Goal: Information Seeking & Learning: Learn about a topic

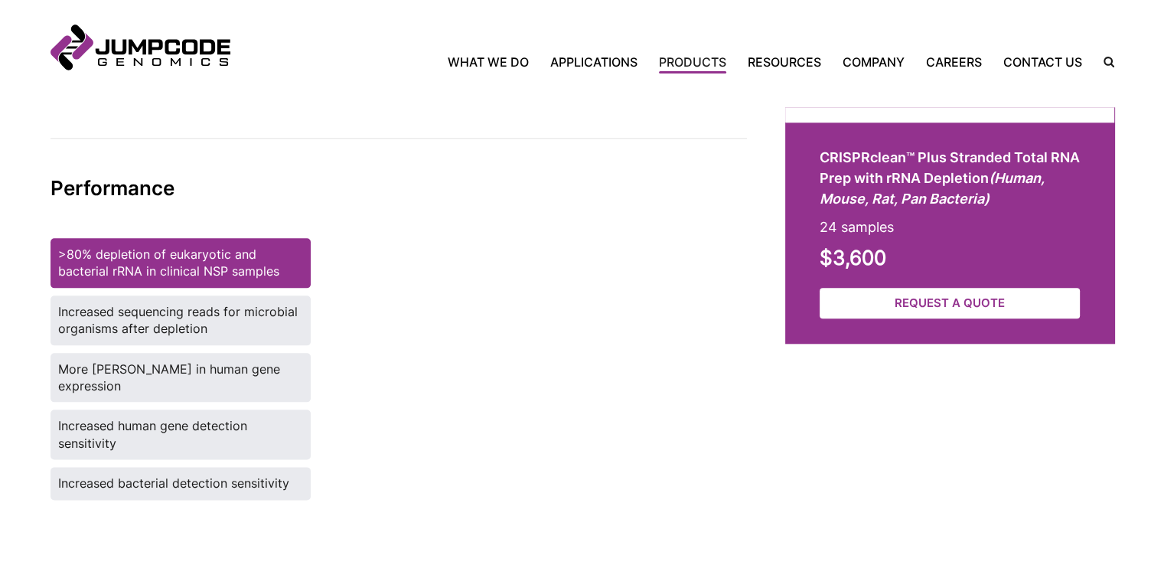
scroll to position [1763, 0]
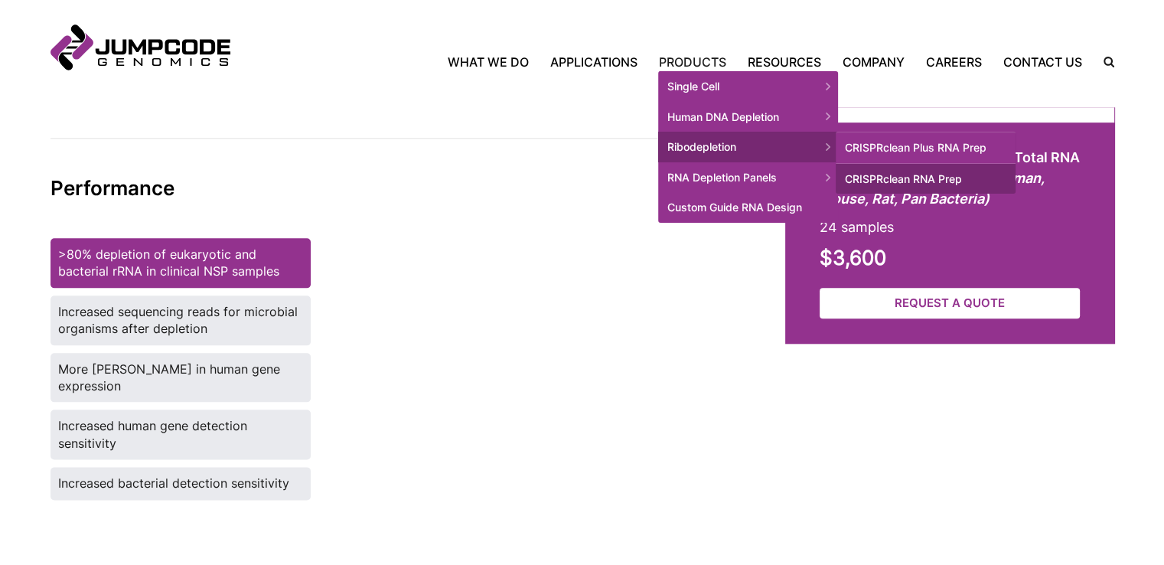
click at [711, 145] on span "Ribodepletion" at bounding box center [748, 147] width 180 height 31
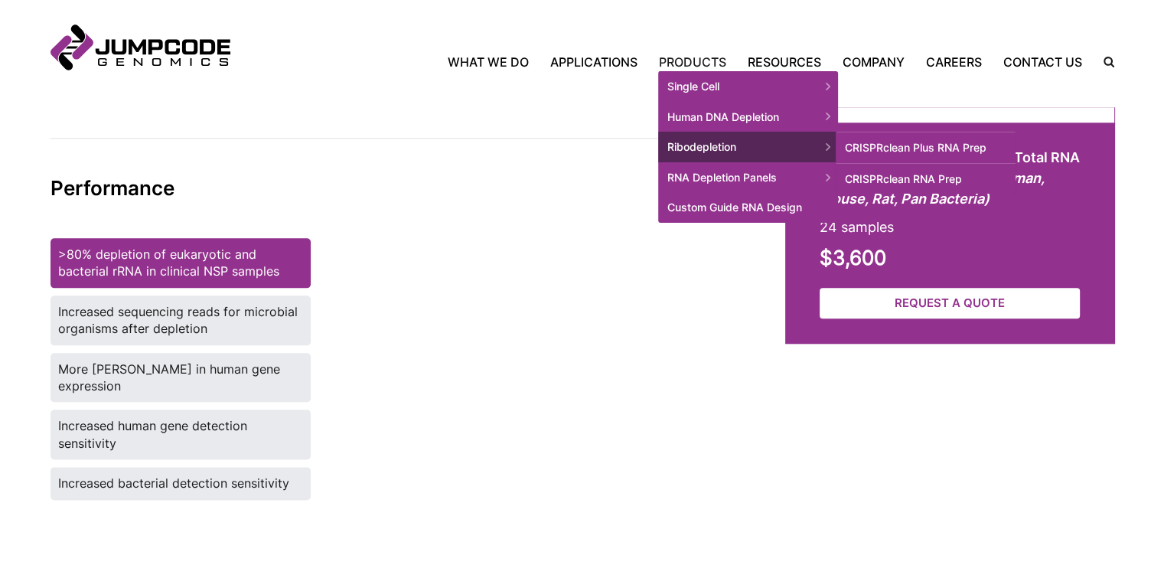
click at [929, 172] on link "CRISPRclean RNA Prep" at bounding box center [925, 179] width 180 height 31
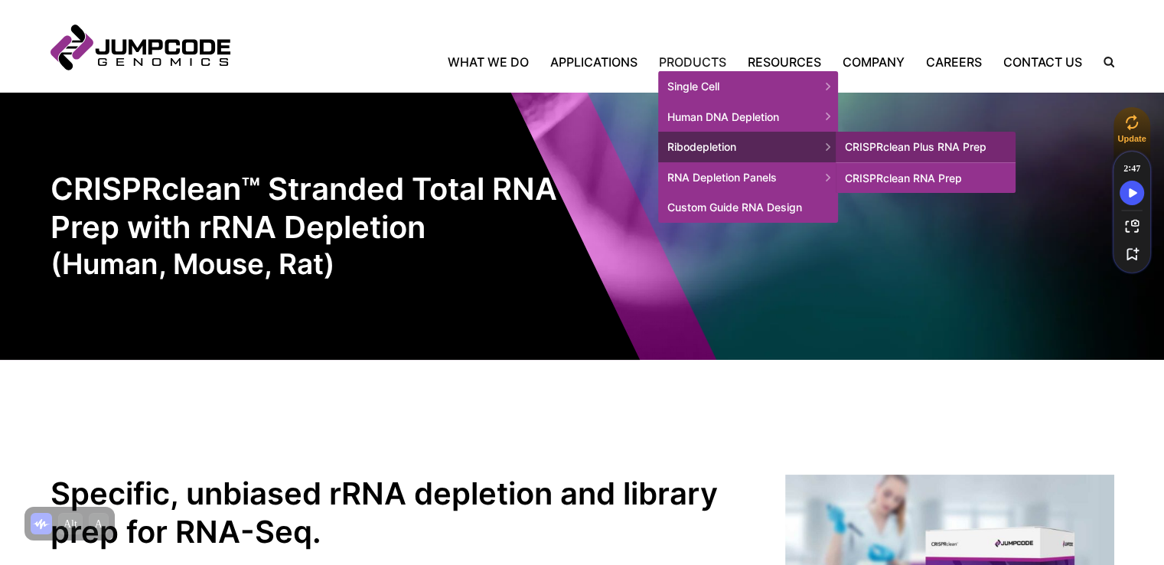
click at [913, 174] on link "CRISPRclean RNA Prep" at bounding box center [925, 177] width 180 height 31
click at [903, 145] on link "CRISPRclean Plus RNA Prep" at bounding box center [925, 147] width 180 height 31
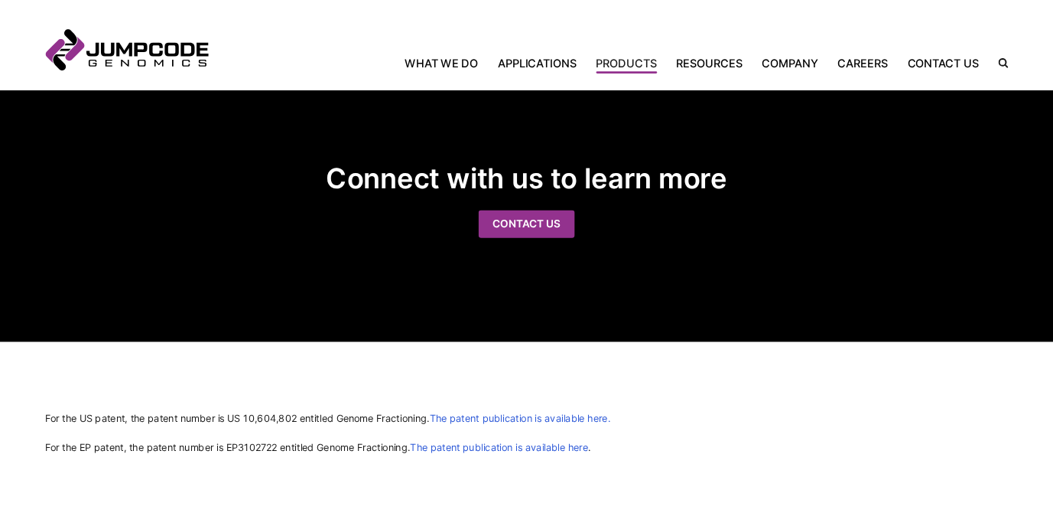
scroll to position [2325, 0]
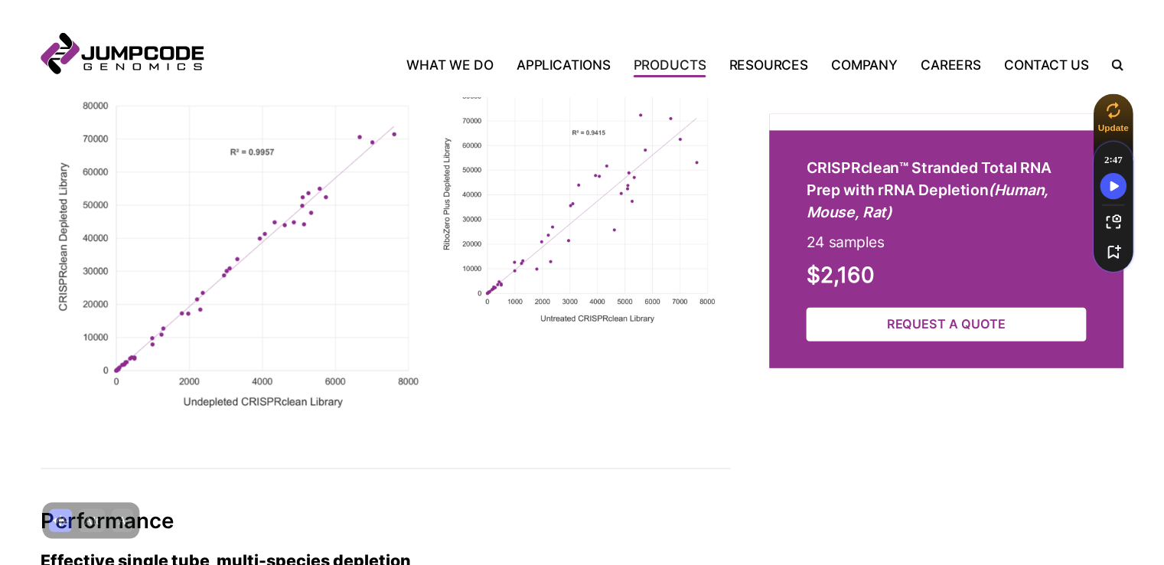
scroll to position [1857, 0]
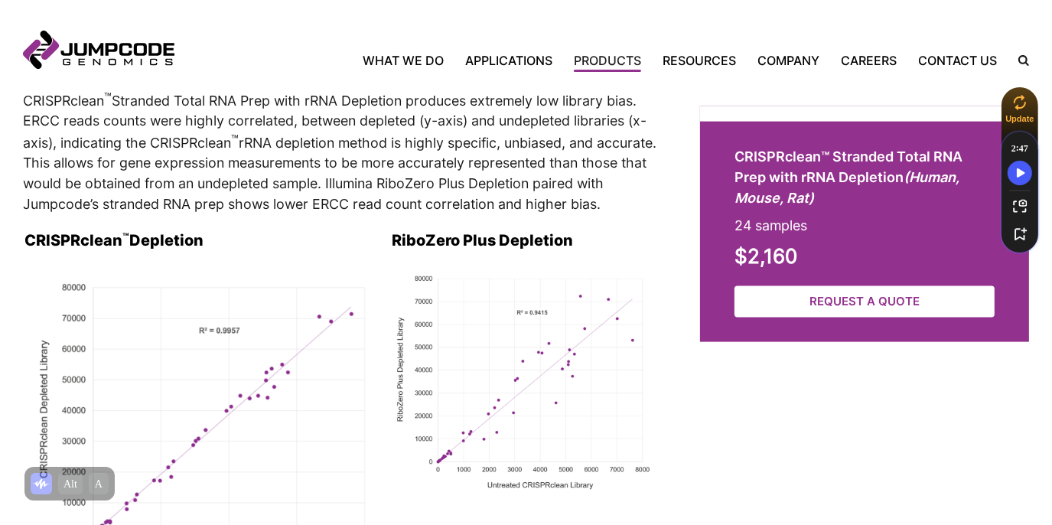
click at [167, 124] on p "CRISPRclean ™ Stranded Total RNA Prep with rRNA Depletion produces extremely lo…" at bounding box center [343, 152] width 641 height 125
click at [23, 102] on p "CRISPRclean ™ Stranded Total RNA Prep with rRNA Depletion produces extremely lo…" at bounding box center [343, 152] width 641 height 125
click at [239, 47] on inner-wrap "Jumpcode Genomics Mobile Nav Trigger Close Search the Site Back Home What We Do…" at bounding box center [526, 45] width 1006 height 45
